Goal: Task Accomplishment & Management: Complete application form

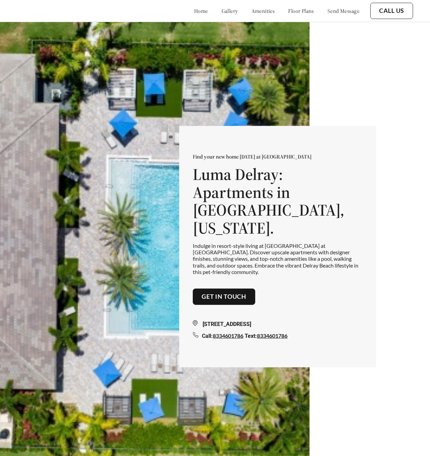
click at [346, 160] on p "Find your new home [DATE] at [GEOGRAPHIC_DATA]" at bounding box center [278, 156] width 170 height 7
click at [344, 160] on p "Find your new home [DATE] at [GEOGRAPHIC_DATA]" at bounding box center [278, 156] width 170 height 7
click at [337, 160] on p "Find your new home [DATE] at [GEOGRAPHIC_DATA]" at bounding box center [278, 156] width 170 height 7
drag, startPoint x: 337, startPoint y: 174, endPoint x: 278, endPoint y: 135, distance: 71.3
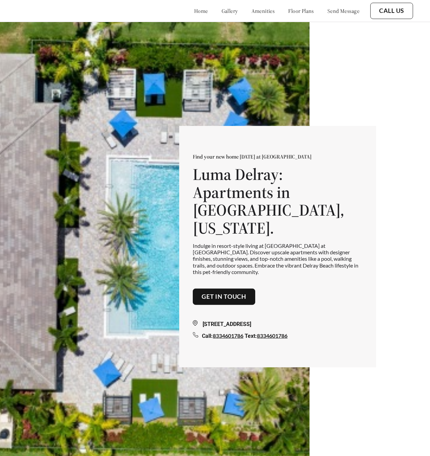
click at [337, 160] on p "Find your new home [DATE] at [GEOGRAPHIC_DATA]" at bounding box center [278, 156] width 170 height 7
click at [222, 9] on link "gallery" at bounding box center [230, 10] width 16 height 7
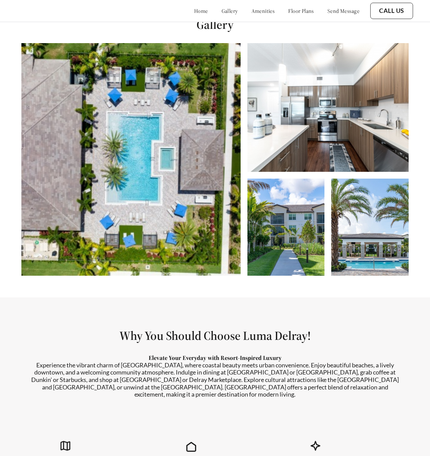
click at [251, 10] on link "amenities" at bounding box center [262, 10] width 23 height 7
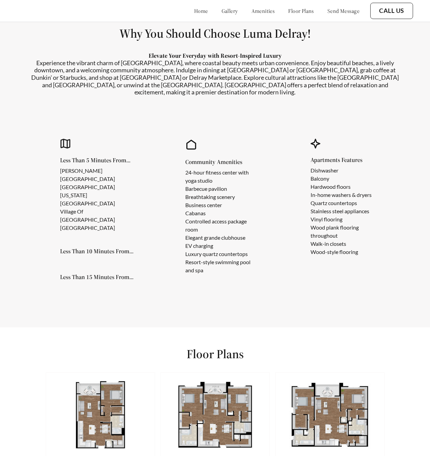
click at [292, 6] on div "home gallery amenities floor plans send message" at bounding box center [270, 11] width 179 height 18
click at [301, 10] on link "floor plans" at bounding box center [301, 10] width 26 height 7
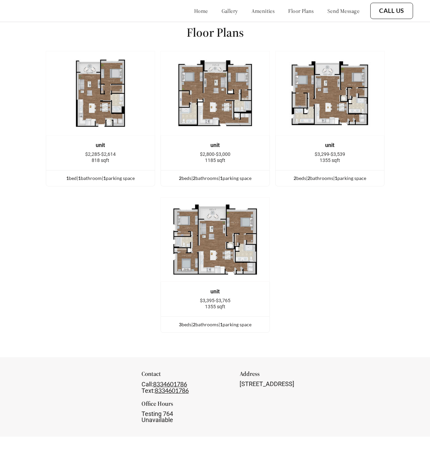
click at [332, 12] on link "send message" at bounding box center [343, 10] width 32 height 7
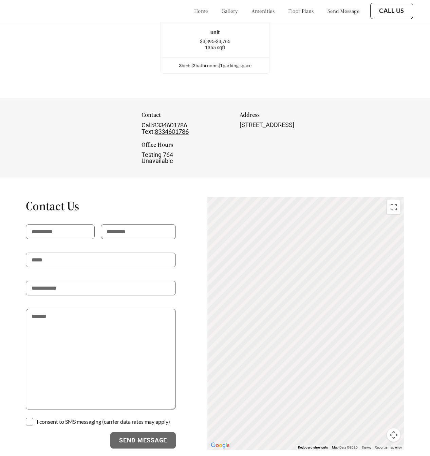
click at [194, 9] on link "home" at bounding box center [201, 10] width 14 height 7
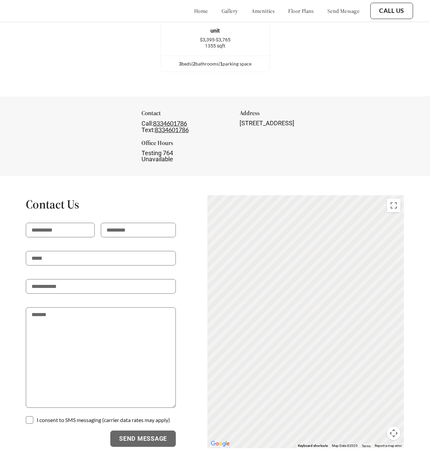
scroll to position [1343, 0]
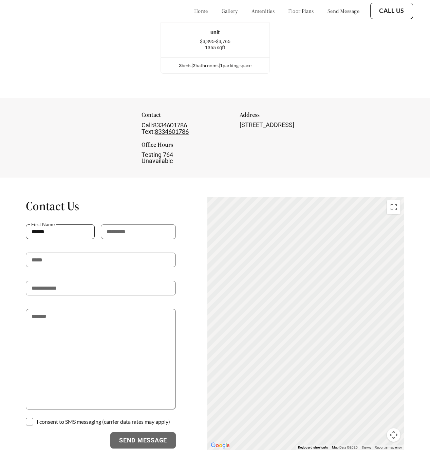
type input "******"
type input "***"
type input "**********"
click at [83, 267] on p at bounding box center [101, 274] width 150 height 14
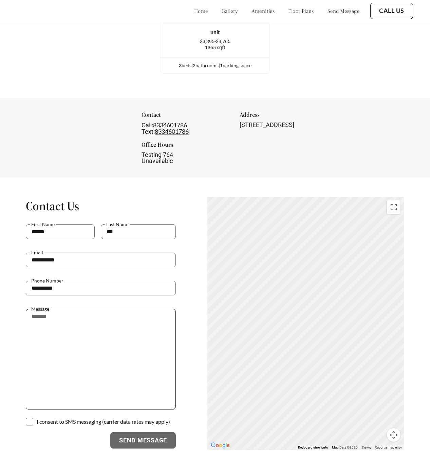
click at [95, 358] on textarea at bounding box center [101, 359] width 150 height 100
type textarea "*******"
click at [91, 409] on p at bounding box center [101, 416] width 154 height 14
click at [35, 409] on p at bounding box center [101, 416] width 154 height 14
click at [27, 418] on span at bounding box center [27, 421] width 7 height 7
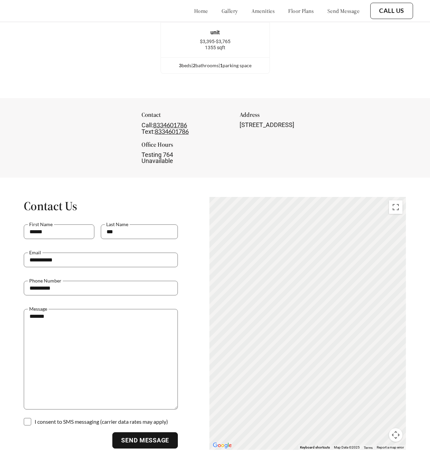
click at [140, 432] on button "Send Message" at bounding box center [144, 440] width 65 height 16
click at [118, 198] on h1 "Contact Us" at bounding box center [101, 205] width 154 height 15
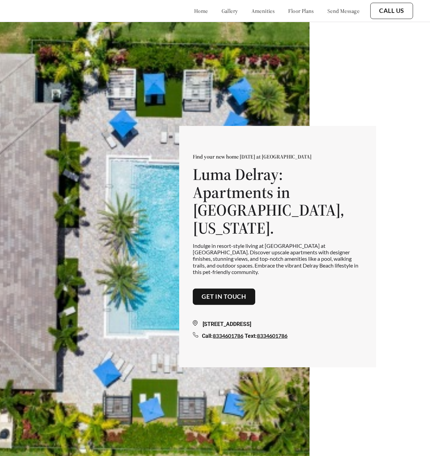
scroll to position [0, 0]
click at [69, 99] on img at bounding box center [154, 250] width 309 height 456
click at [187, 15] on div "home gallery amenities floor plans send message" at bounding box center [270, 11] width 179 height 18
click at [202, 8] on div "home gallery amenities floor plans send message" at bounding box center [270, 10] width 179 height 7
click at [222, 11] on link "gallery" at bounding box center [230, 10] width 16 height 7
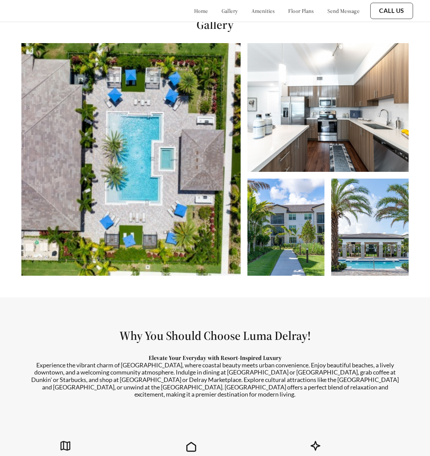
click at [251, 11] on link "amenities" at bounding box center [262, 10] width 23 height 7
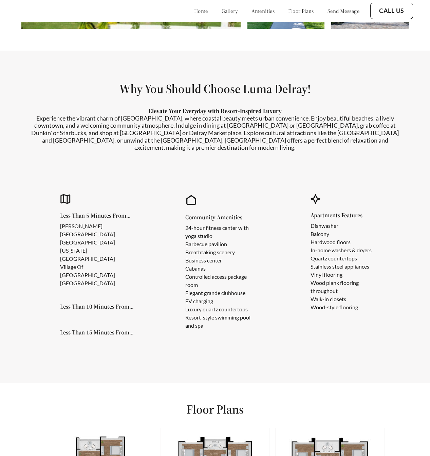
scroll to position [762, 0]
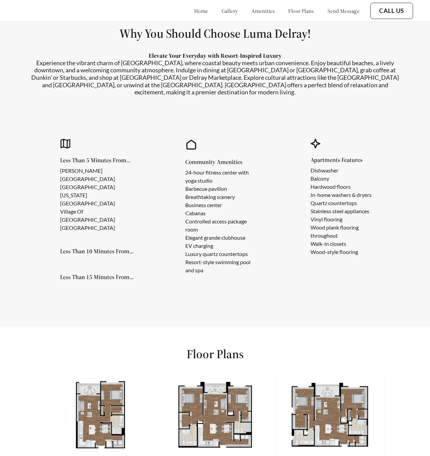
click at [2, 176] on section "Why You Should Choose Luma Delray! Elevate Your Everyday with Resort-Inspired L…" at bounding box center [215, 161] width 430 height 332
click at [11, 178] on section "Why You Should Choose Luma Delray! Elevate Your Everyday with Resort-Inspired L…" at bounding box center [215, 161] width 430 height 332
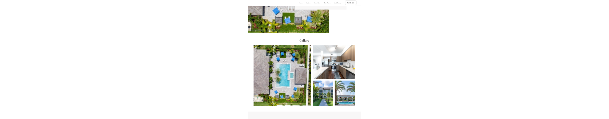
scroll to position [196, 0]
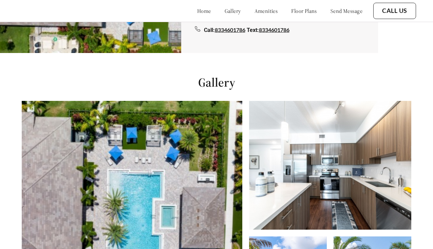
click at [205, 143] on img at bounding box center [132, 217] width 221 height 232
click at [105, 77] on div "Gallery" at bounding box center [216, 204] width 433 height 302
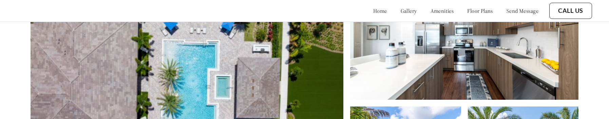
click at [271, 75] on img at bounding box center [187, 87] width 313 height 232
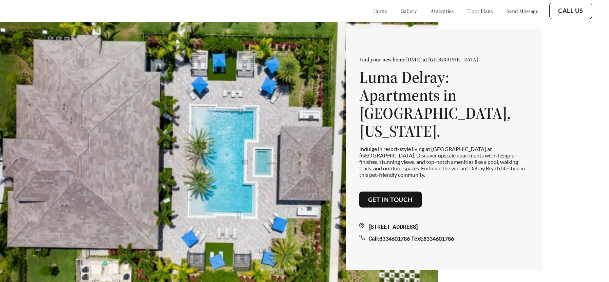
click at [395, 119] on link "Get in touch" at bounding box center [390, 199] width 45 height 7
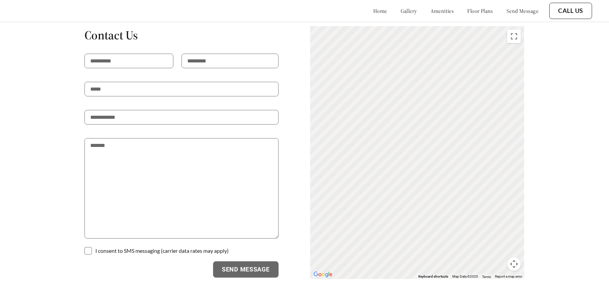
click at [585, 119] on div "Contact Us I consent to SMS messaging (carrier data rates may apply) Send Messa…" at bounding box center [304, 152] width 609 height 253
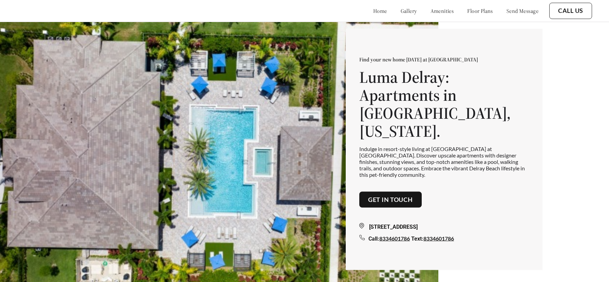
click at [373, 12] on link "home" at bounding box center [380, 10] width 14 height 7
click at [401, 9] on link "gallery" at bounding box center [409, 10] width 16 height 7
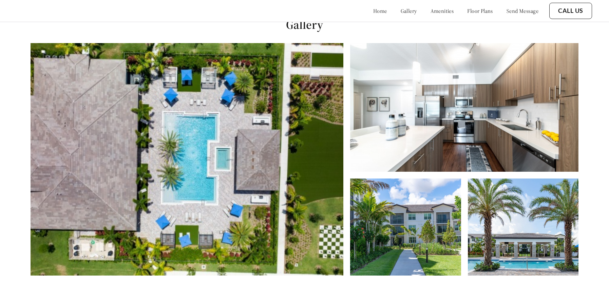
click at [432, 8] on link "amenities" at bounding box center [442, 10] width 23 height 7
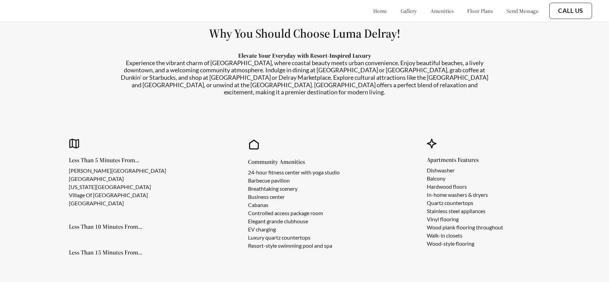
click at [467, 12] on link "floor plans" at bounding box center [480, 10] width 26 height 7
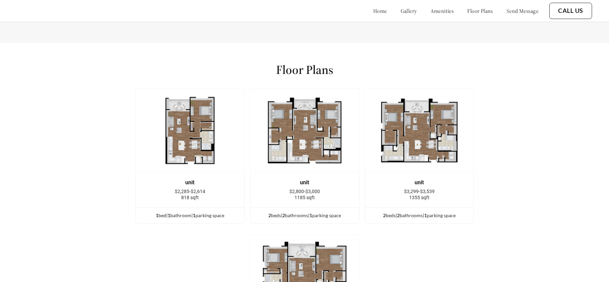
scroll to position [895, 0]
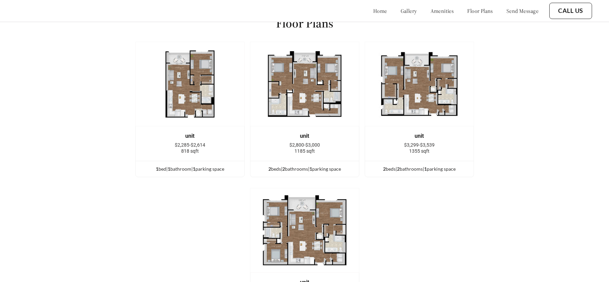
click at [513, 10] on link "send message" at bounding box center [523, 10] width 32 height 7
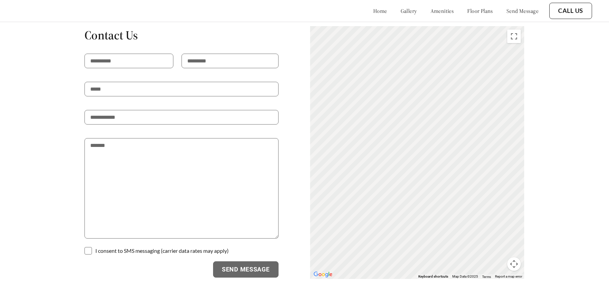
click at [473, 11] on link "floor plans" at bounding box center [480, 10] width 26 height 7
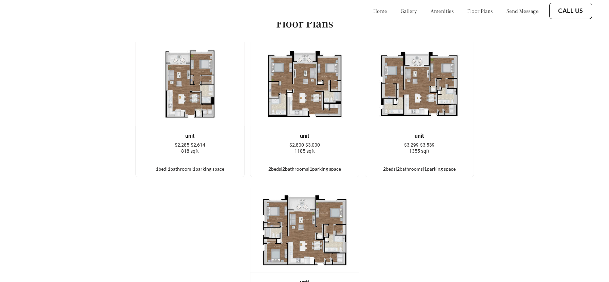
click at [433, 13] on link "amenities" at bounding box center [442, 10] width 23 height 7
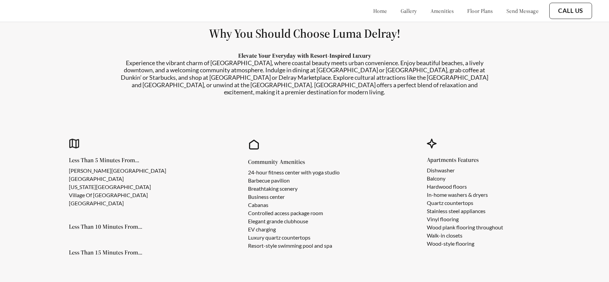
click at [394, 15] on div "home gallery amenities floor plans send message" at bounding box center [449, 11] width 179 height 18
click at [401, 11] on link "gallery" at bounding box center [409, 10] width 16 height 7
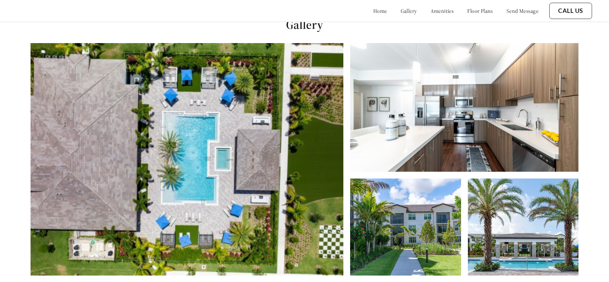
click at [360, 14] on div "home gallery amenities floor plans send message" at bounding box center [449, 11] width 179 height 18
click at [373, 11] on link "home" at bounding box center [380, 10] width 14 height 7
